Goal: Navigation & Orientation: Find specific page/section

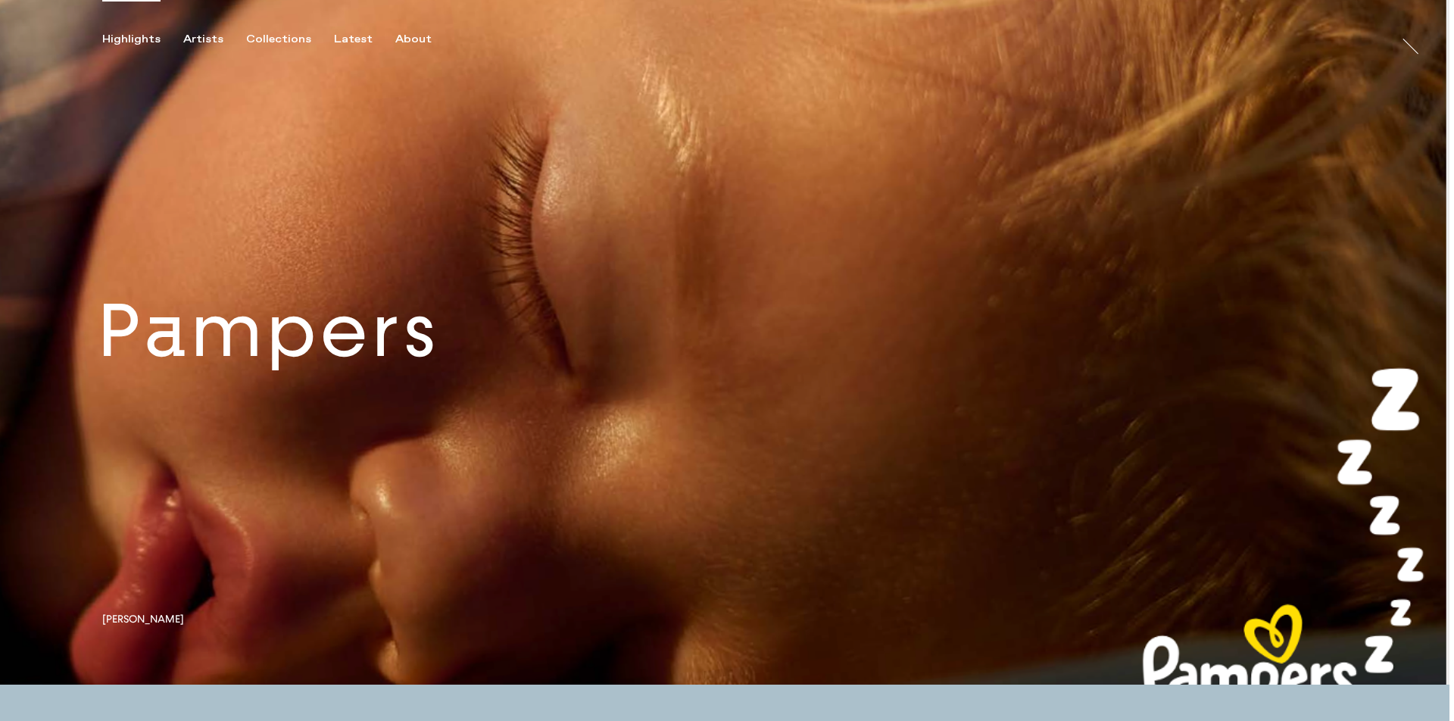
click at [433, 377] on link at bounding box center [724, 342] width 1449 height 685
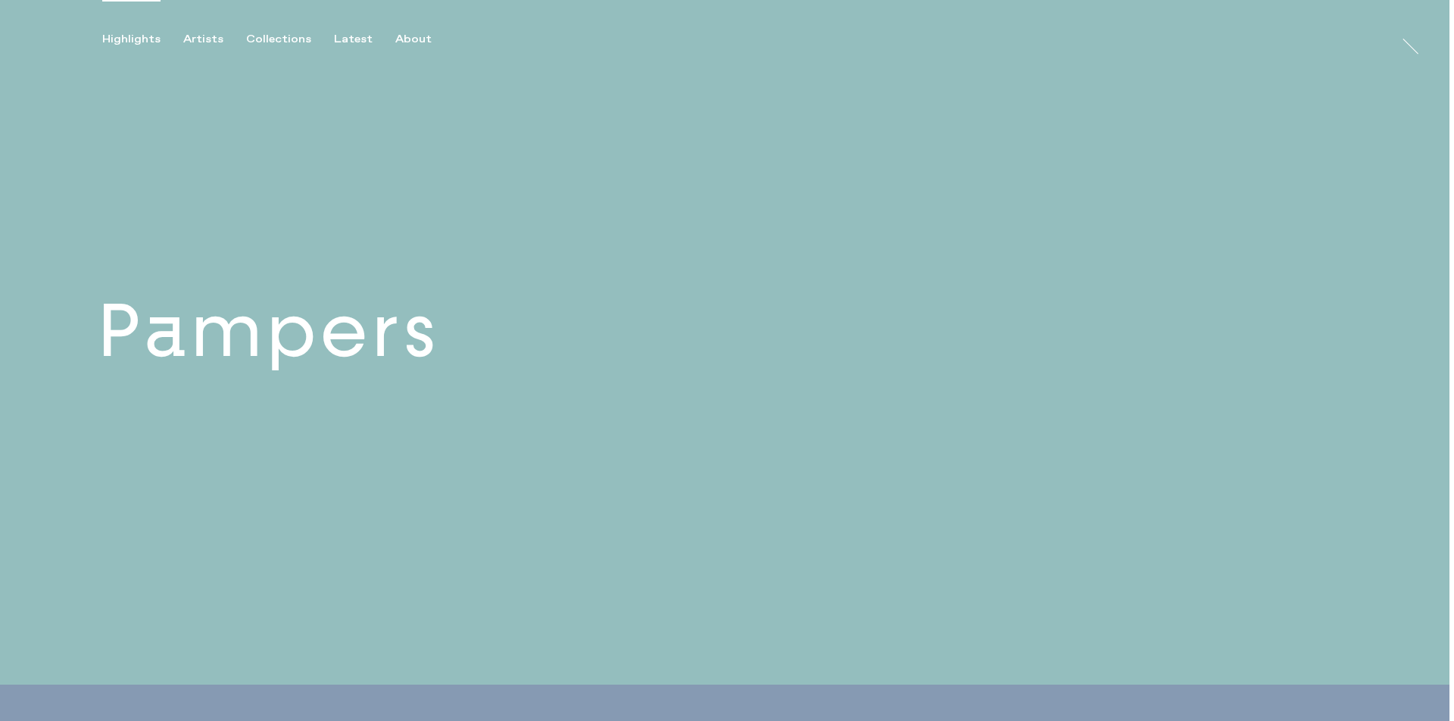
click at [391, 360] on link at bounding box center [724, 342] width 1449 height 685
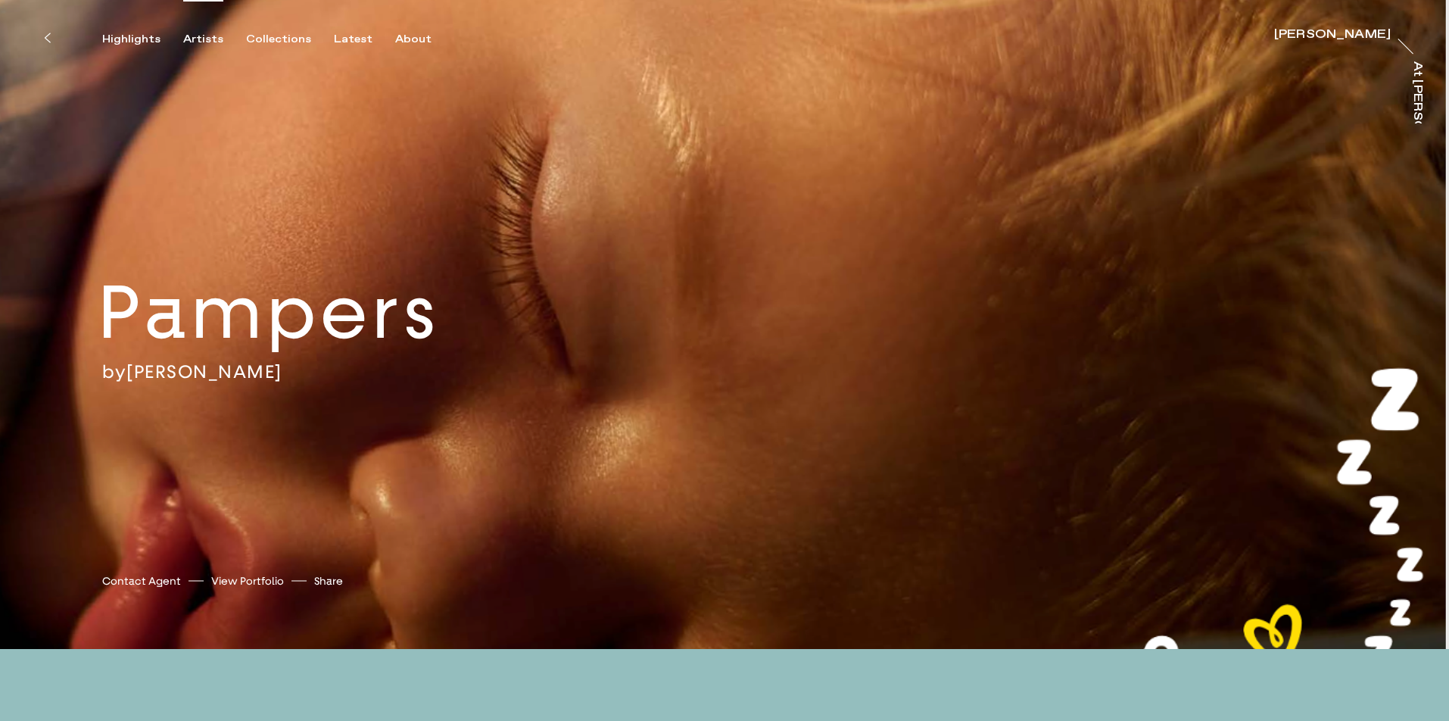
click at [192, 39] on div "Artists" at bounding box center [203, 40] width 40 height 14
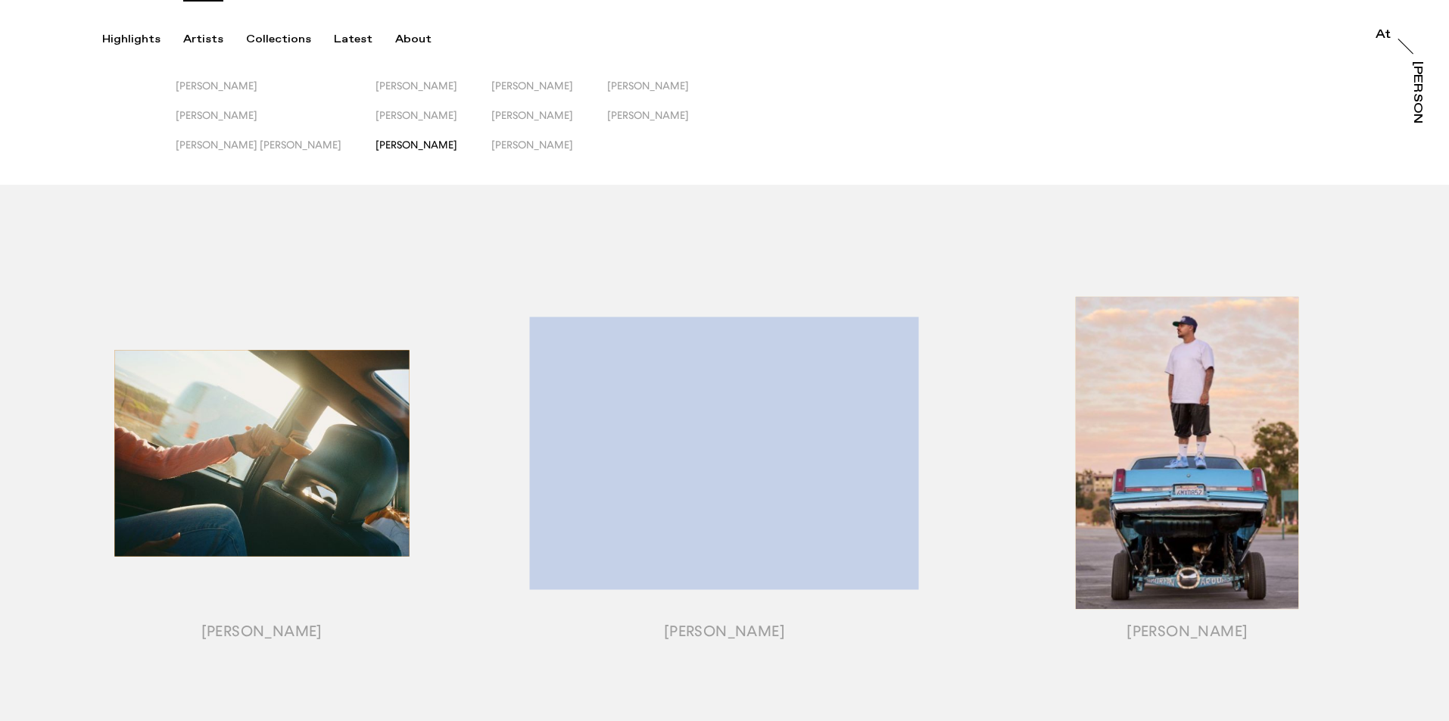
click at [376, 146] on span "[PERSON_NAME]" at bounding box center [417, 145] width 82 height 12
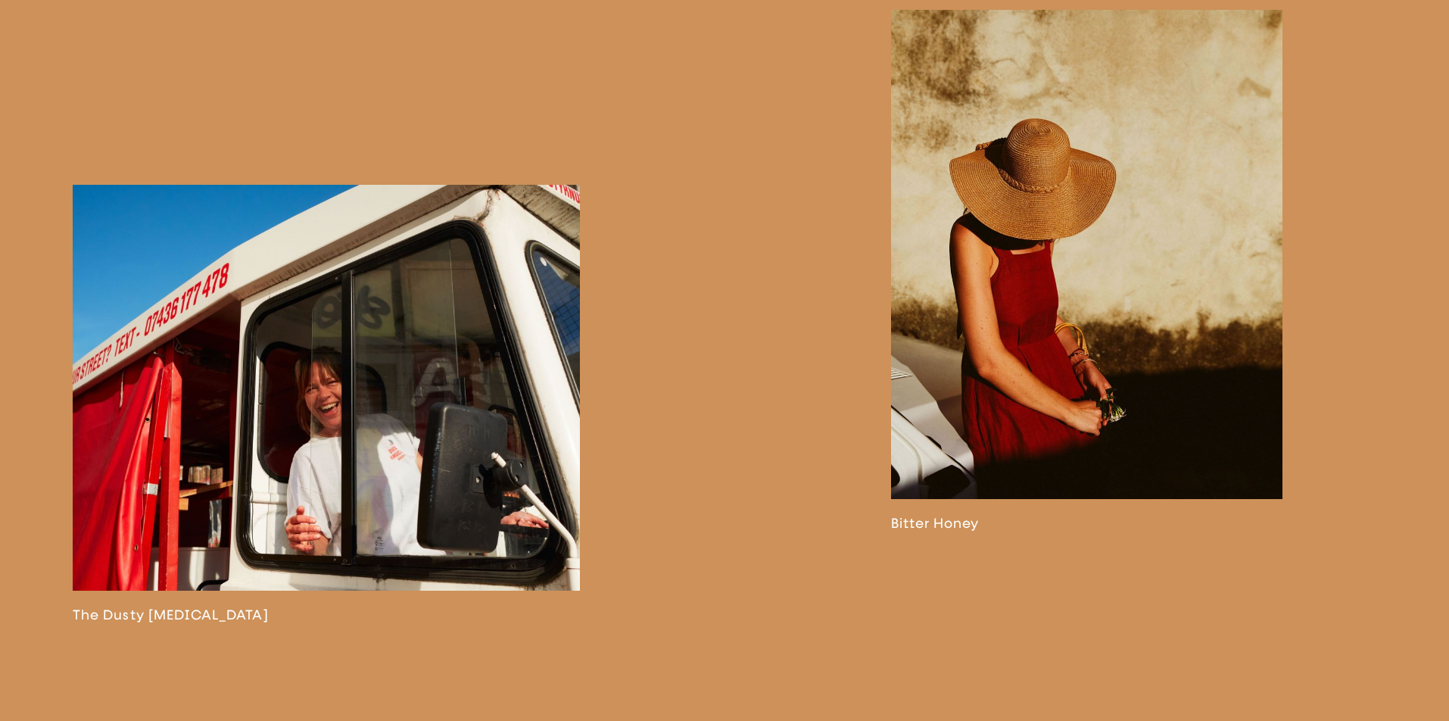
scroll to position [3753, 0]
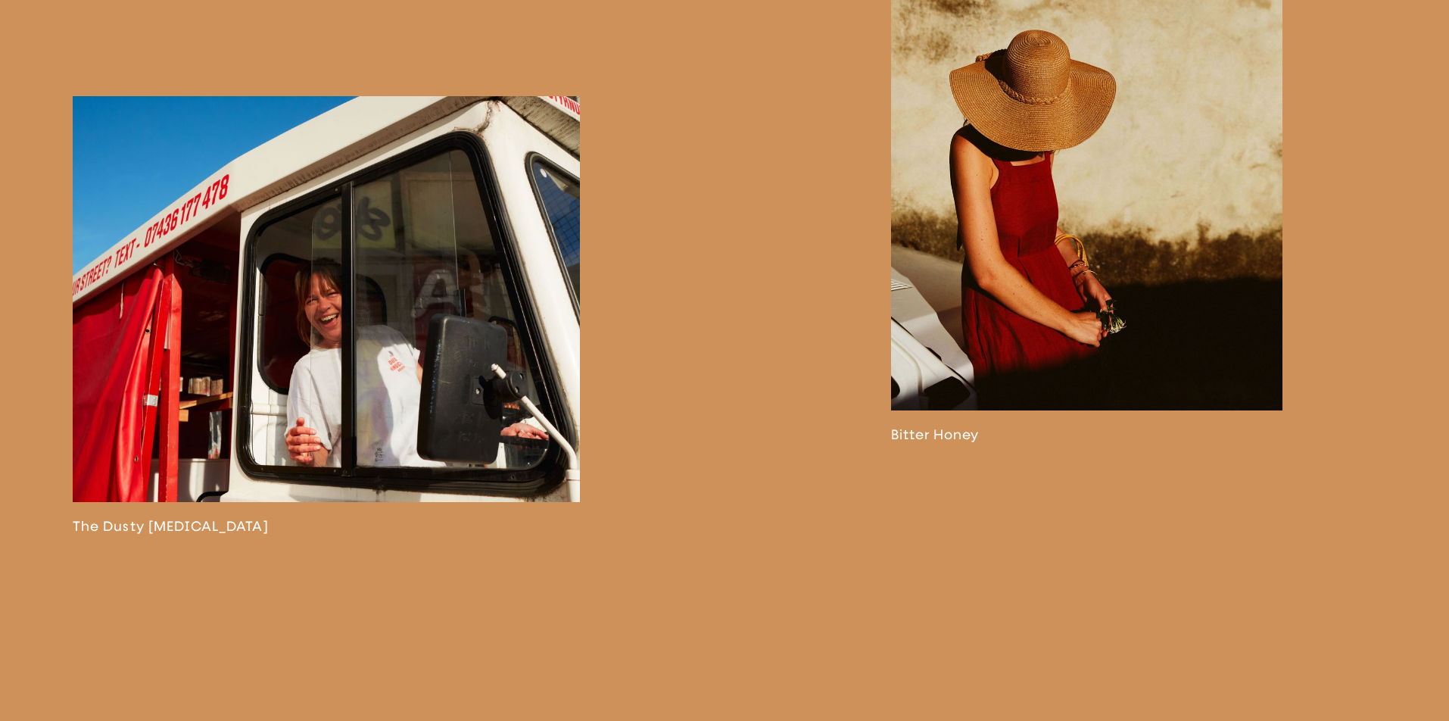
click at [1021, 317] on link at bounding box center [1086, 182] width 391 height 522
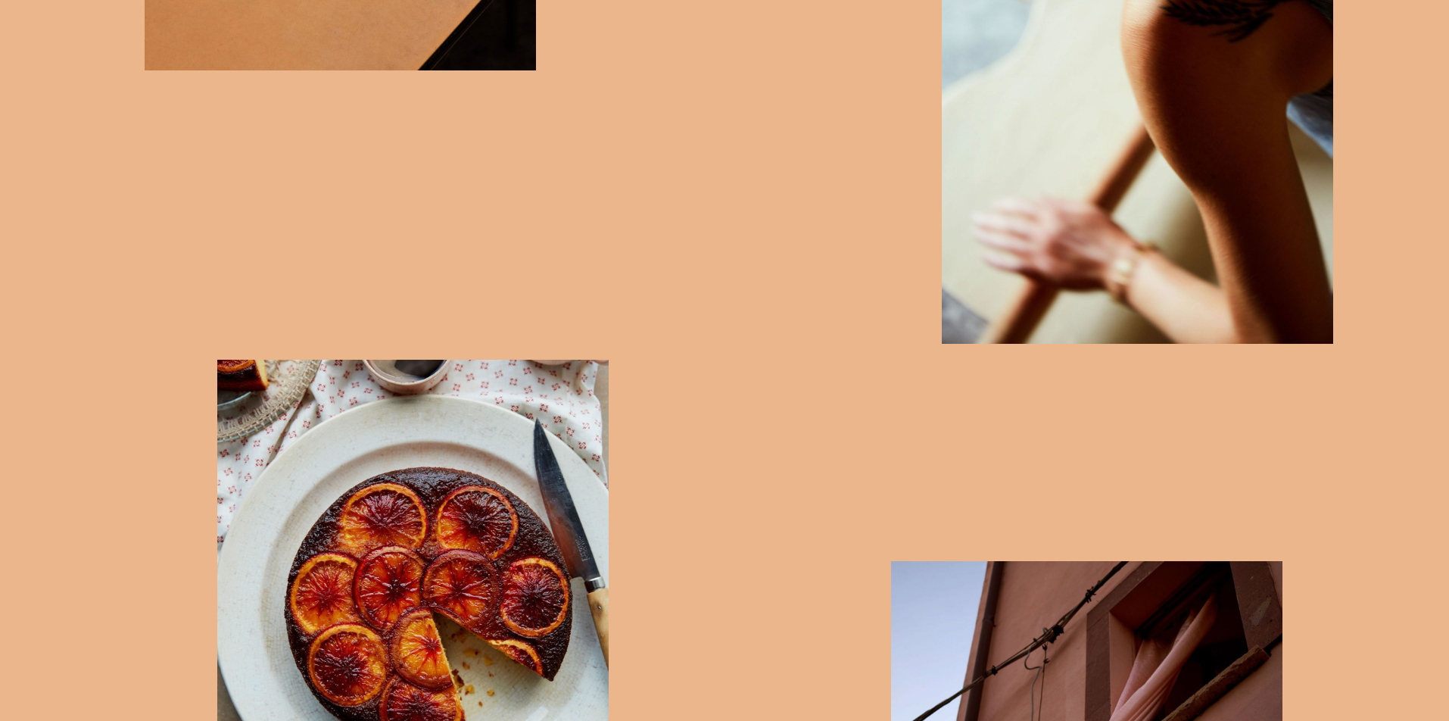
scroll to position [3831, 0]
